Goal: Information Seeking & Learning: Learn about a topic

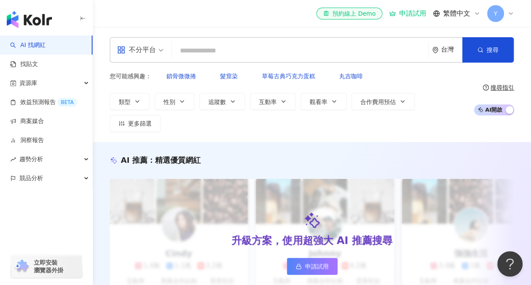
paste input "*******"
type input "*******"
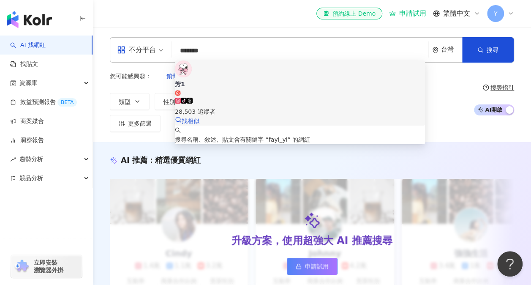
click at [187, 98] on icon at bounding box center [184, 101] width 6 height 6
